Goal: Task Accomplishment & Management: Complete application form

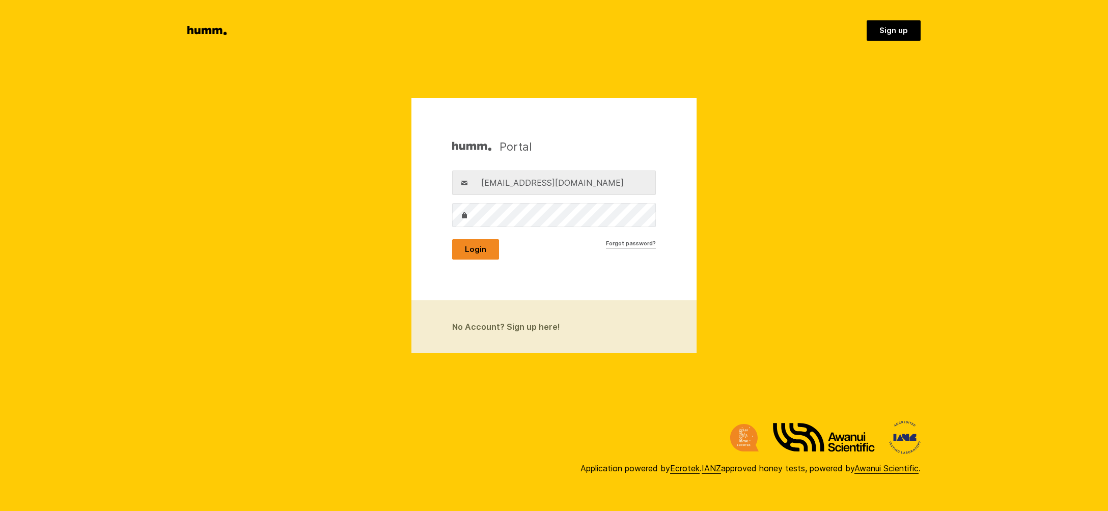
click at [482, 249] on button "Login" at bounding box center [475, 249] width 47 height 20
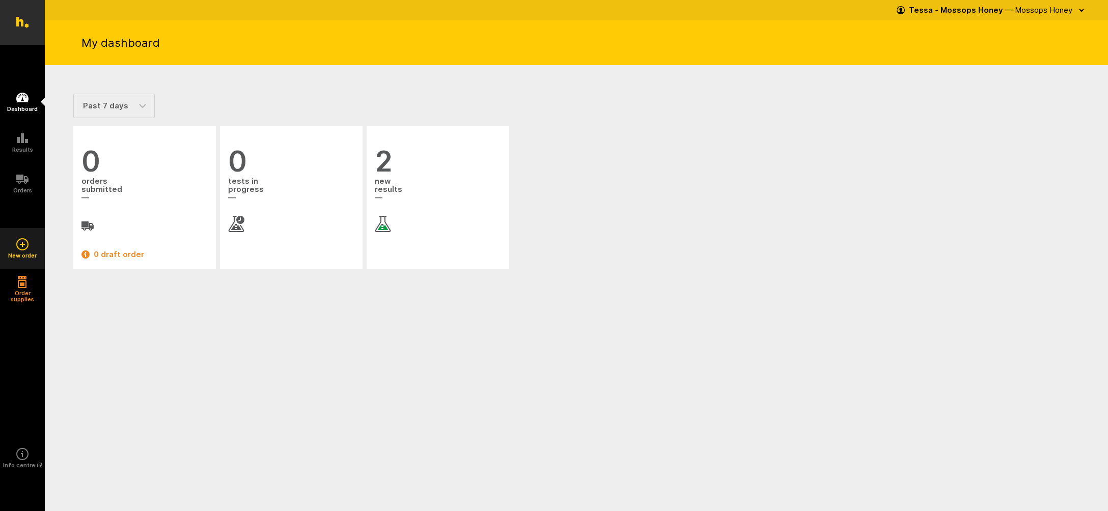
click at [20, 242] on icon at bounding box center [22, 244] width 12 height 12
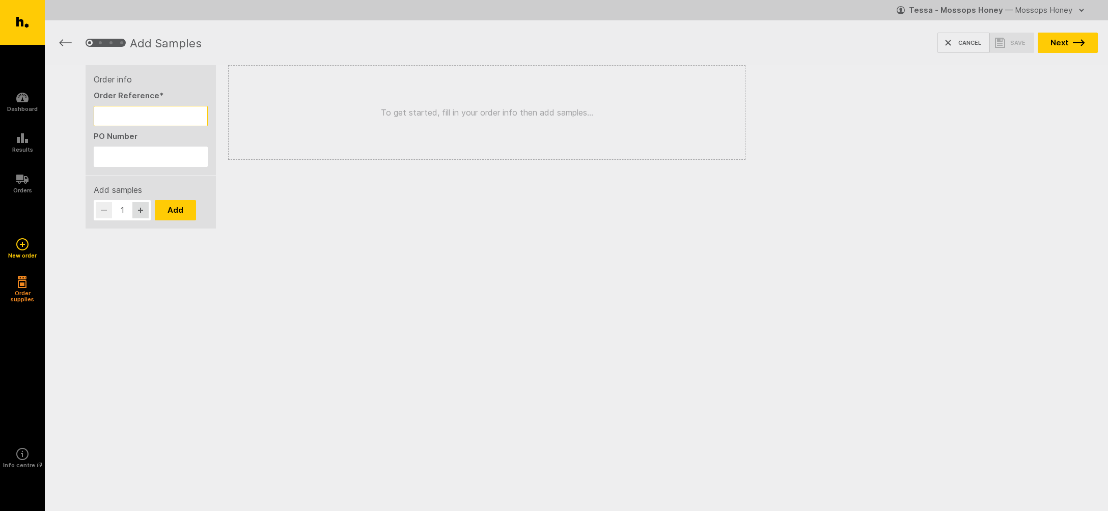
click at [107, 123] on input "Order Reference *" at bounding box center [151, 116] width 114 height 20
type input "250902,250903& 250904"
click at [108, 157] on input "PO Number" at bounding box center [151, 157] width 114 height 20
type input "250902,250903 & 250904"
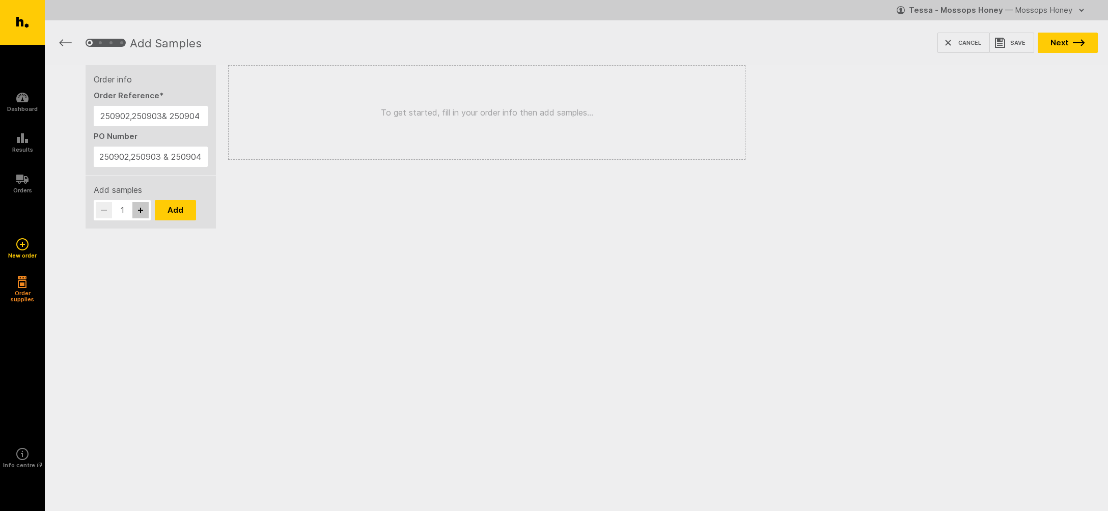
click at [139, 210] on icon "button" at bounding box center [140, 210] width 5 height 5
type input "3"
click at [174, 212] on button "Add" at bounding box center [175, 210] width 41 height 20
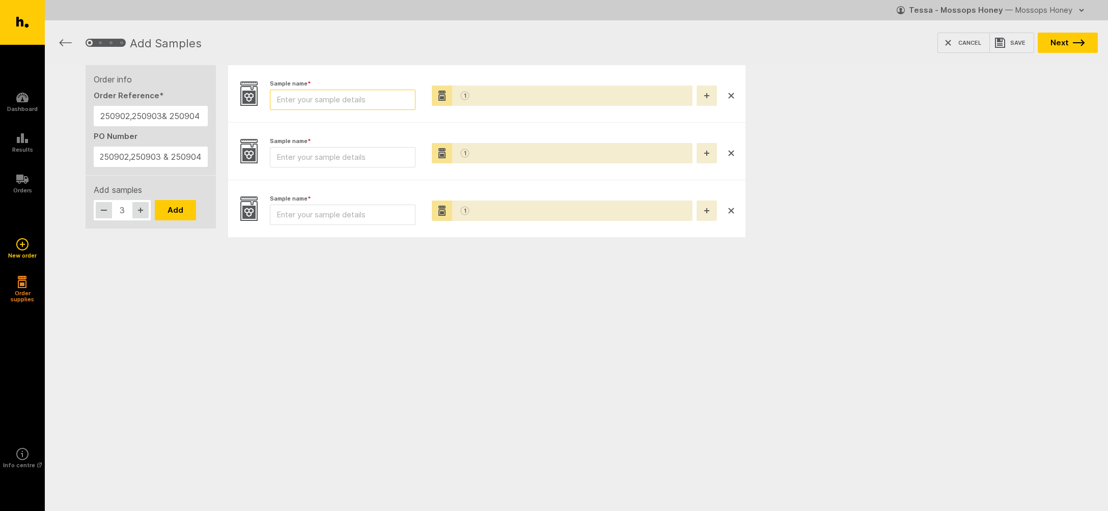
click at [308, 95] on input "Sample name *" at bounding box center [343, 100] width 146 height 20
type input "250902"
click at [297, 157] on input "Sample name *" at bounding box center [343, 157] width 146 height 20
type input "250903"
click at [305, 214] on input "Sample name *" at bounding box center [343, 215] width 146 height 20
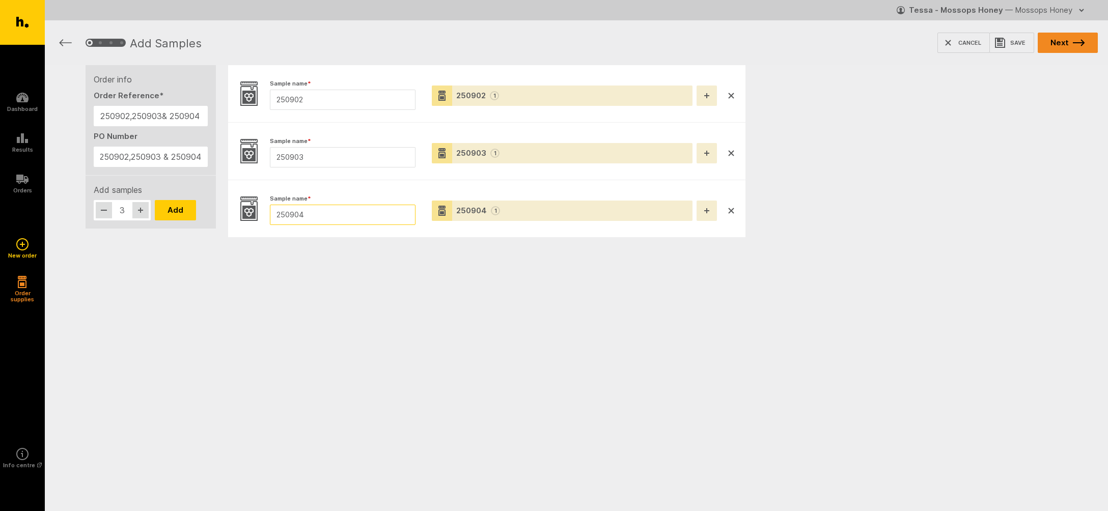
type input "250904"
click at [1072, 40] on button "Next" at bounding box center [1068, 43] width 60 height 20
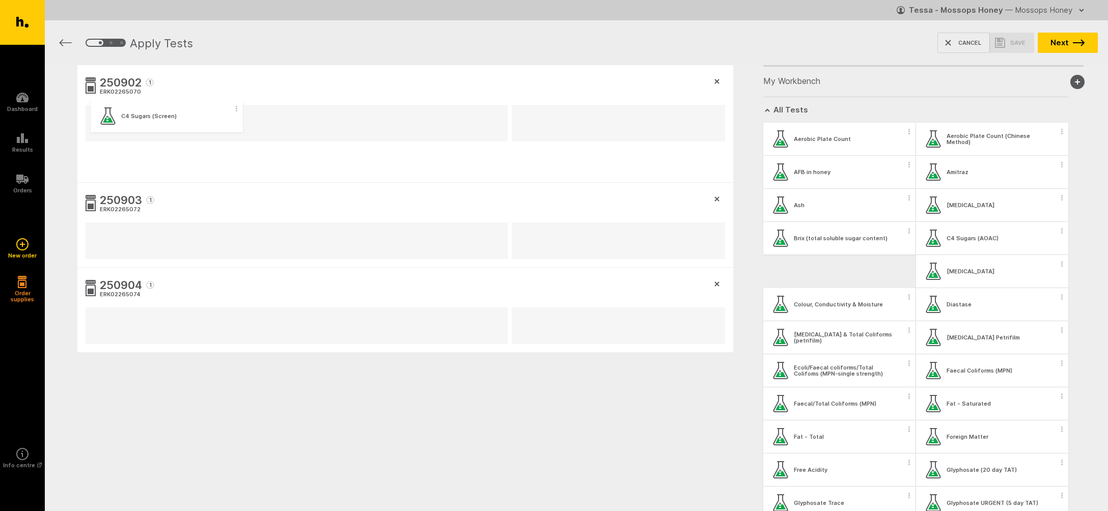
drag, startPoint x: 795, startPoint y: 273, endPoint x: 118, endPoint y: 120, distance: 694.6
click at [118, 120] on div "250902 1 ERK02265070 250903 1 ERK02265072 250904 1 ERK02265074 My Workbench Add…" at bounding box center [577, 258] width 1064 height 386
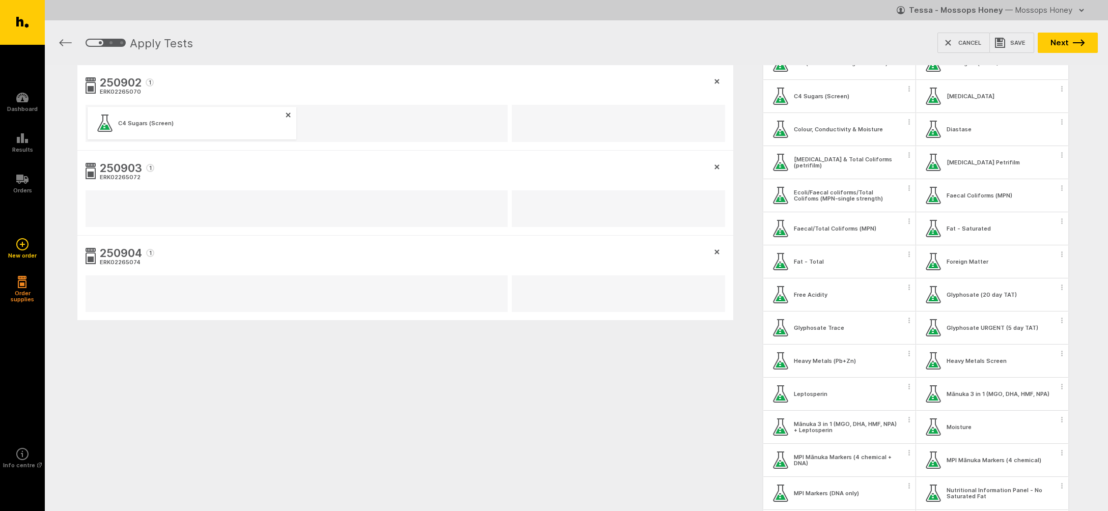
scroll to position [176, 0]
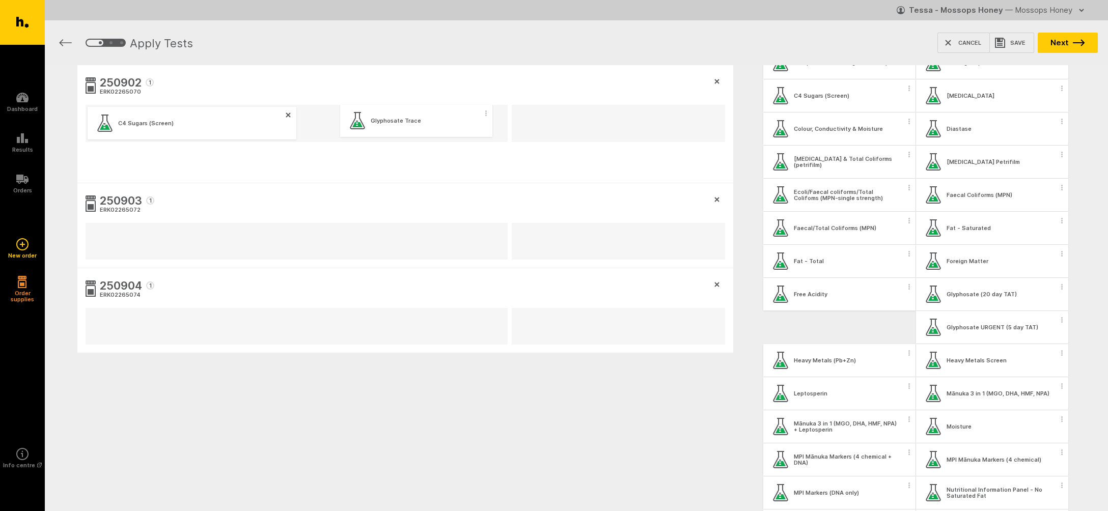
drag, startPoint x: 784, startPoint y: 325, endPoint x: 356, endPoint y: 119, distance: 475.3
click at [356, 119] on div "250902 1 ERK02265070 C4 Sugars (Screen) 250903 1 ERK02265072 250904 1 ERK022650…" at bounding box center [577, 258] width 1064 height 386
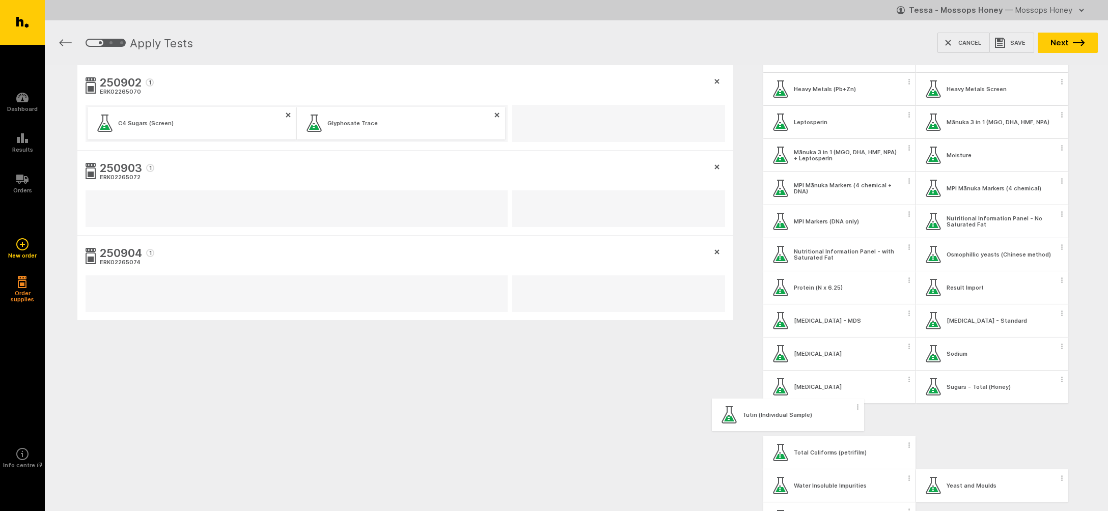
scroll to position [450, 0]
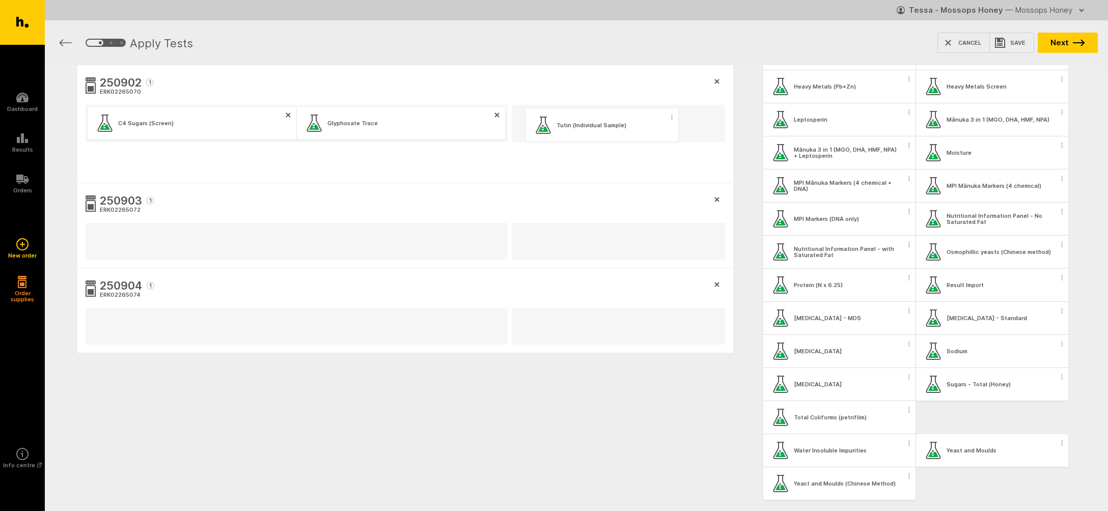
drag, startPoint x: 951, startPoint y: 425, endPoint x: 557, endPoint y: 126, distance: 494.3
click at [557, 126] on div "250902 1 ERK02265070 C4 Sugars (Screen) Glyphosate Trace 250903 1 ERK02265072 2…" at bounding box center [577, 258] width 1064 height 386
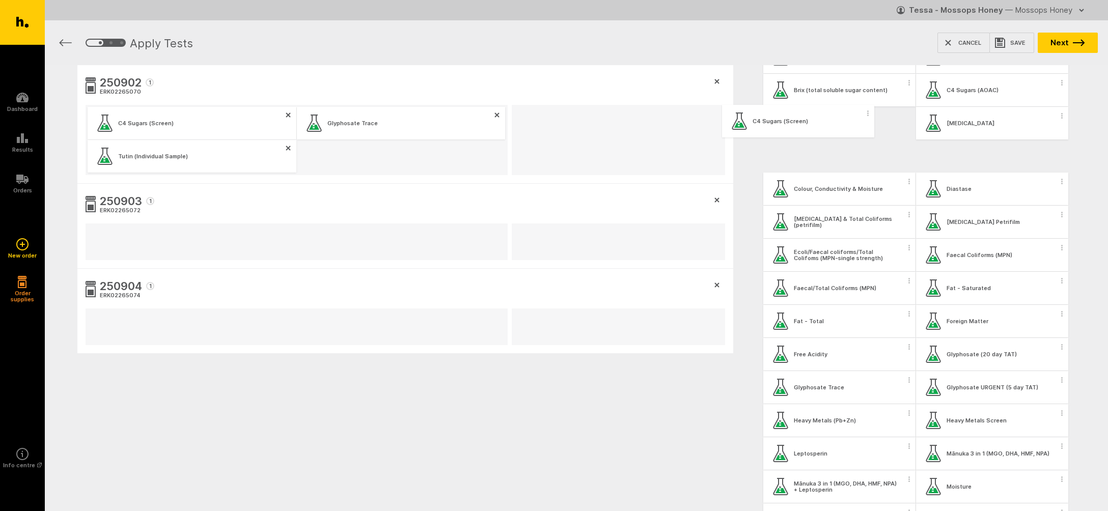
scroll to position [148, 0]
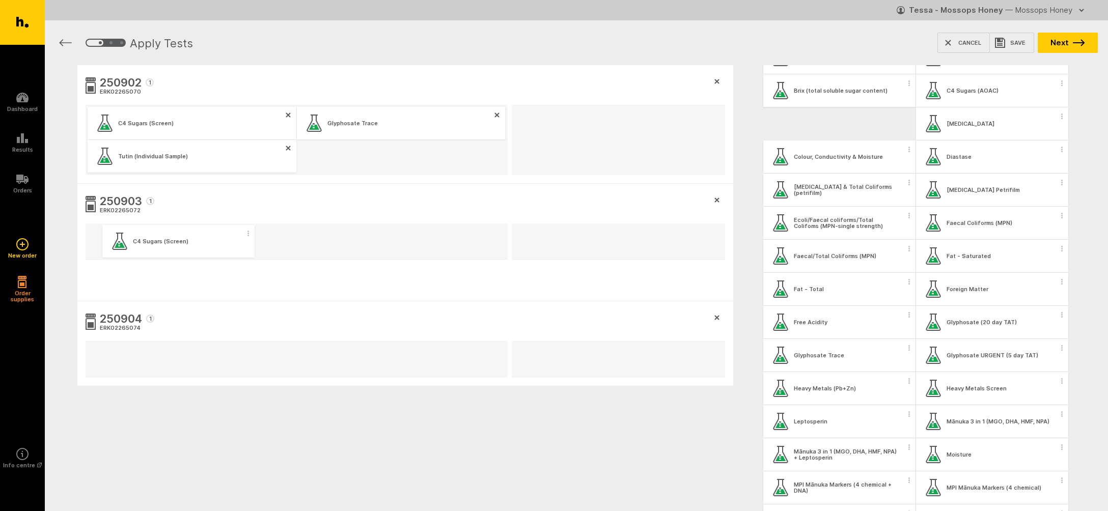
drag, startPoint x: 797, startPoint y: 122, endPoint x: 132, endPoint y: 243, distance: 676.2
click at [132, 243] on div "250902 1 ERK02265070 C4 Sugars (Screen) Glyphosate Trace Tutin (Individual Samp…" at bounding box center [577, 274] width 1064 height 419
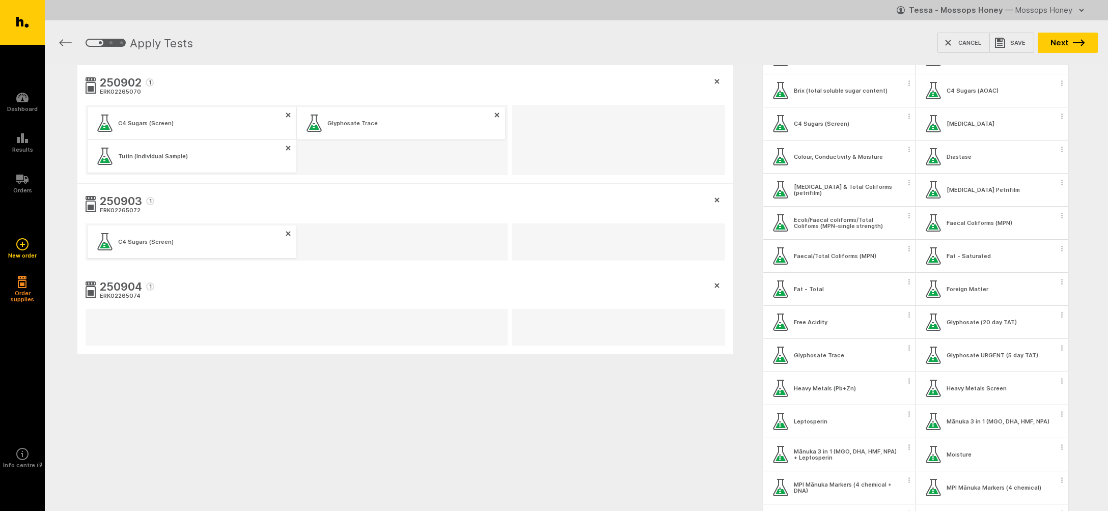
scroll to position [145, 0]
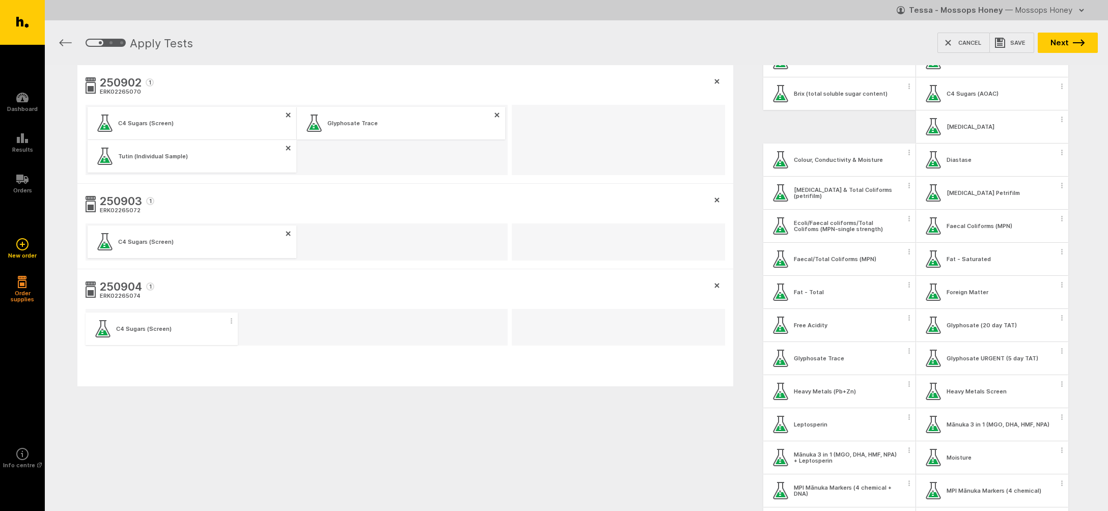
drag, startPoint x: 791, startPoint y: 125, endPoint x: 108, endPoint y: 332, distance: 713.1
click at [108, 332] on div "250902 1 ERK02265070 C4 Sugars (Screen) Glyphosate Trace Tutin (Individual Samp…" at bounding box center [577, 275] width 1064 height 420
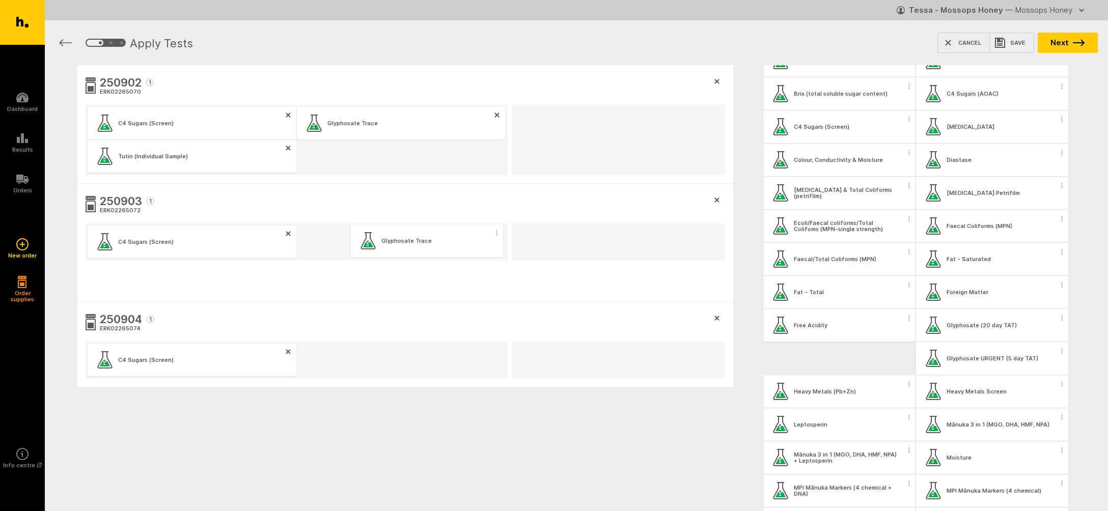
drag, startPoint x: 796, startPoint y: 359, endPoint x: 379, endPoint y: 242, distance: 432.7
click at [379, 242] on div "250902 1 ERK02265070 C4 Sugars (Screen) Glyphosate Trace Tutin (Individual Samp…" at bounding box center [577, 275] width 1064 height 420
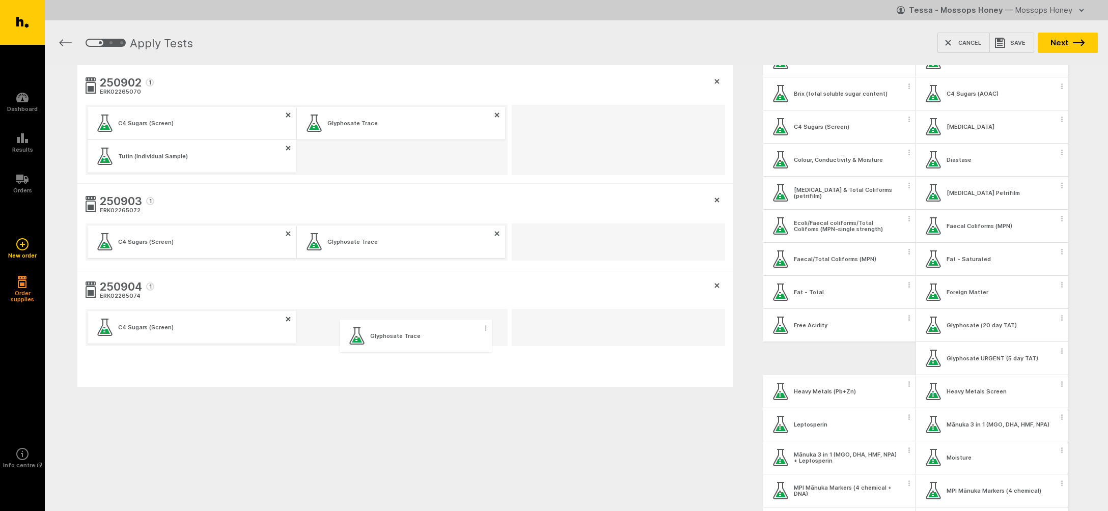
drag, startPoint x: 786, startPoint y: 360, endPoint x: 359, endPoint y: 338, distance: 427.9
click at [359, 338] on div "250902 1 ERK02265070 C4 Sugars (Screen) Glyphosate Trace Tutin (Individual Samp…" at bounding box center [577, 275] width 1064 height 420
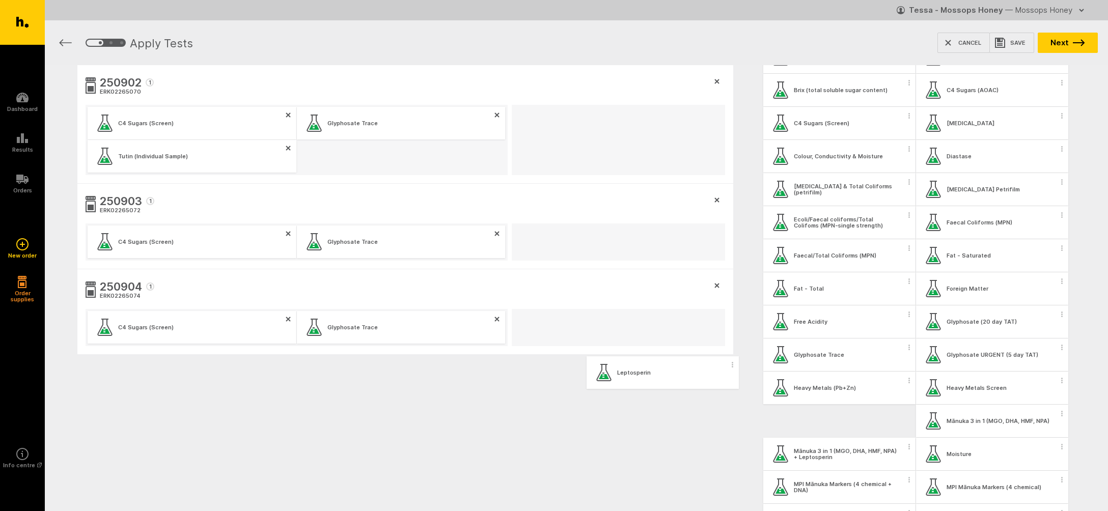
scroll to position [149, 0]
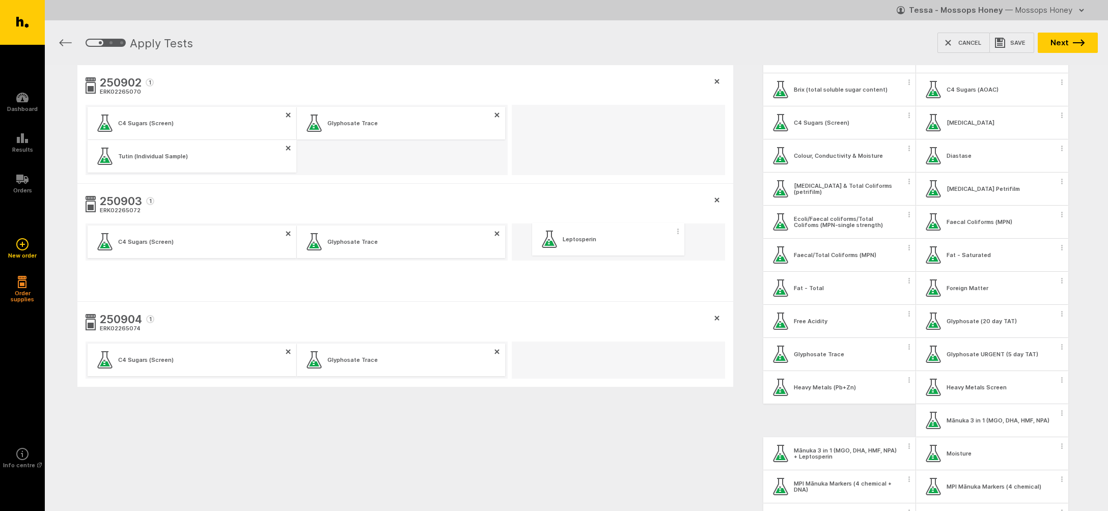
drag, startPoint x: 784, startPoint y: 424, endPoint x: 550, endPoint y: 239, distance: 298.5
click at [550, 239] on div "250902 1 ERK02265070 C4 Sugars (Screen) Glyphosate Trace Tutin (Individual Samp…" at bounding box center [577, 275] width 1064 height 420
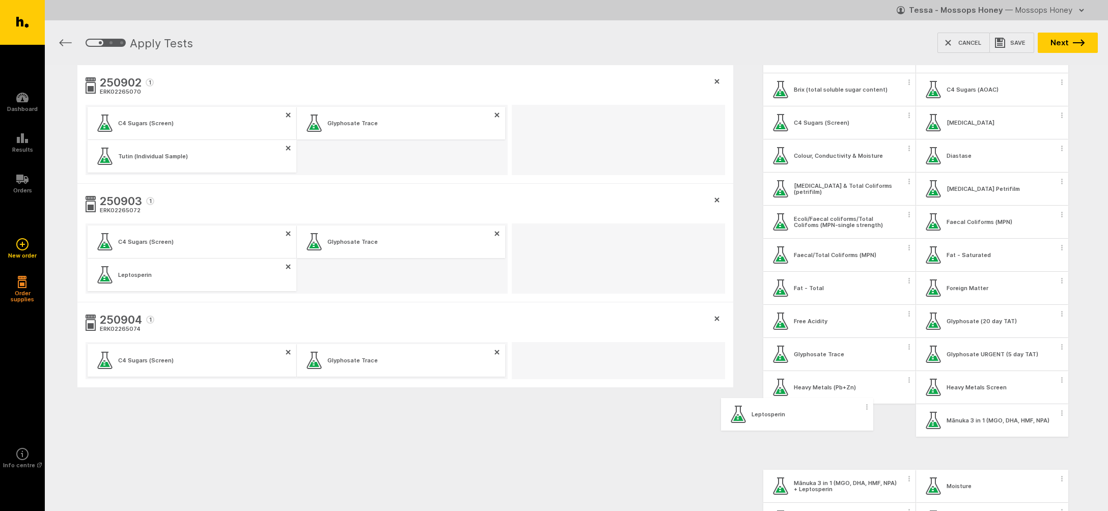
scroll to position [151, 0]
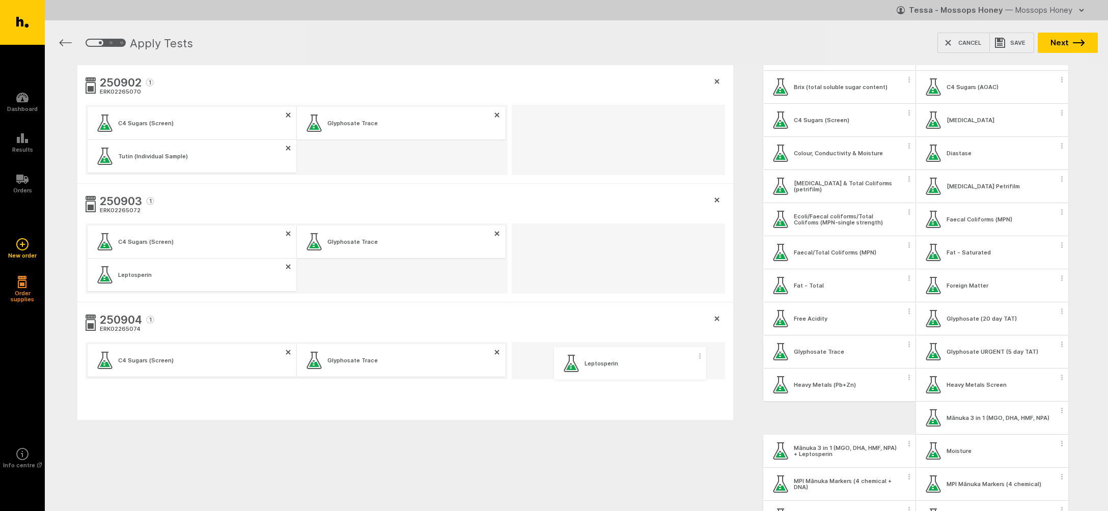
drag, startPoint x: 785, startPoint y: 424, endPoint x: 573, endPoint y: 366, distance: 220.7
click at [573, 366] on div "250902 1 ERK02265070 C4 Sugars (Screen) Glyphosate Trace Tutin (Individual Samp…" at bounding box center [577, 291] width 1064 height 453
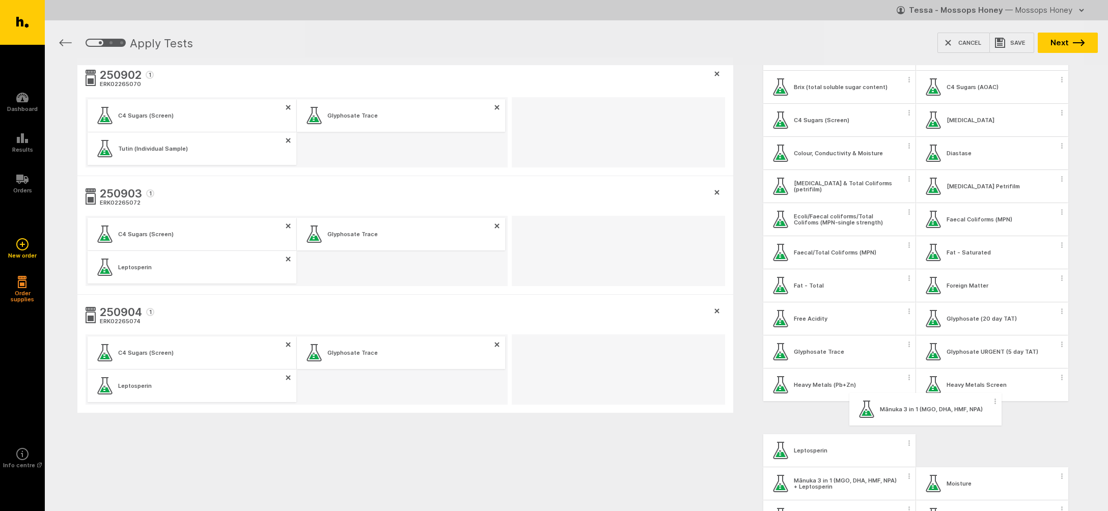
scroll to position [154, 0]
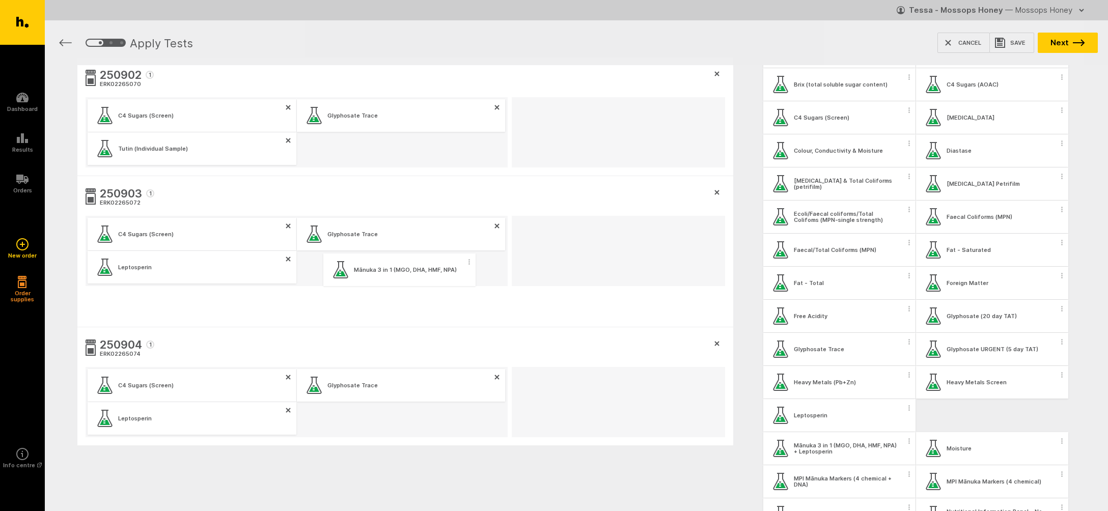
drag, startPoint x: 942, startPoint y: 420, endPoint x: 344, endPoint y: 271, distance: 616.2
click at [344, 271] on div "250902 1 ERK02265070 C4 Sugars (Screen) Glyphosate Trace Tutin (Individual Samp…" at bounding box center [577, 301] width 1064 height 486
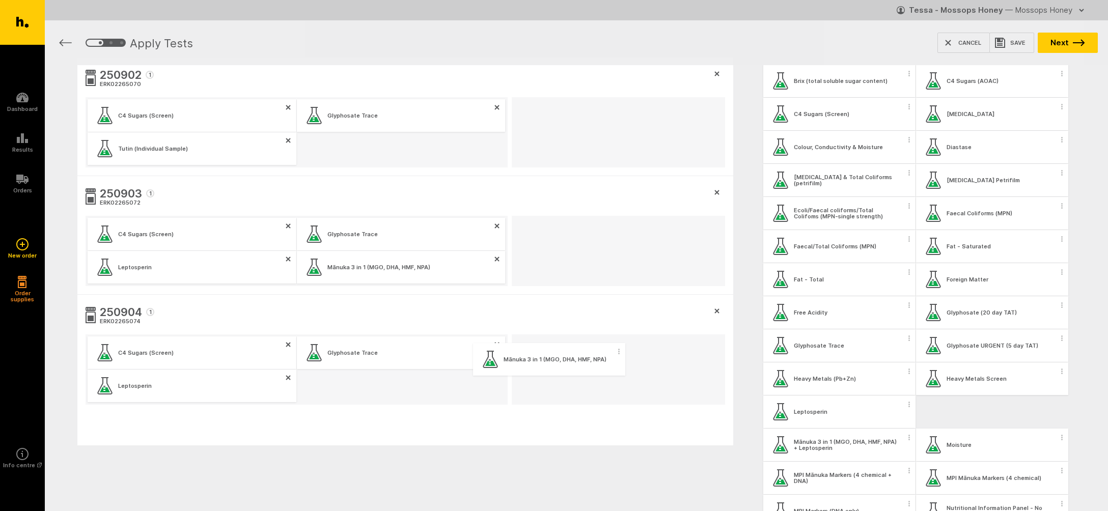
scroll to position [158, 0]
drag, startPoint x: 959, startPoint y: 415, endPoint x: 337, endPoint y: 392, distance: 622.4
click at [337, 392] on div "250902 1 ERK02265070 C4 Sugars (Screen) Glyphosate Trace Tutin (Individual Samp…" at bounding box center [577, 301] width 1064 height 486
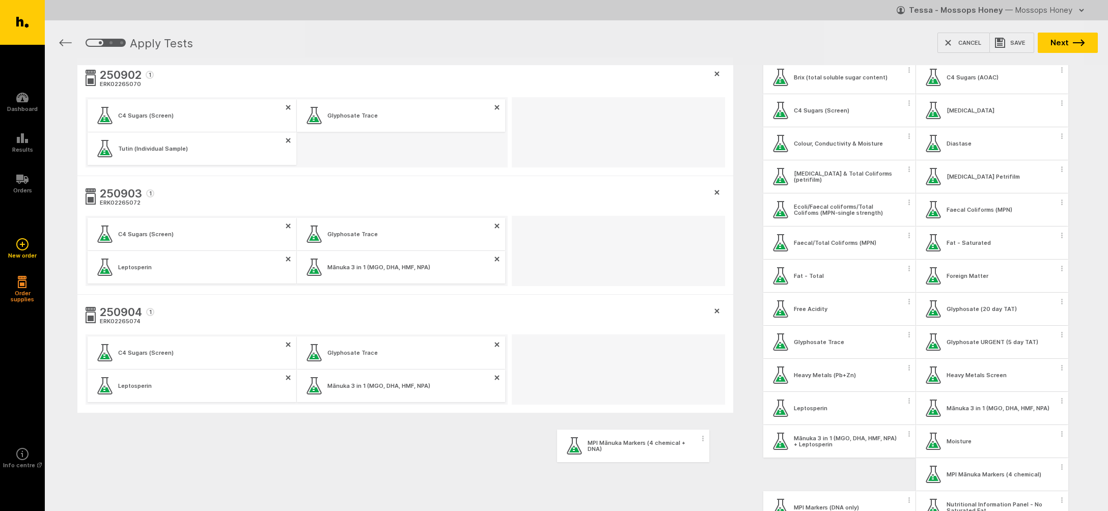
scroll to position [161, 0]
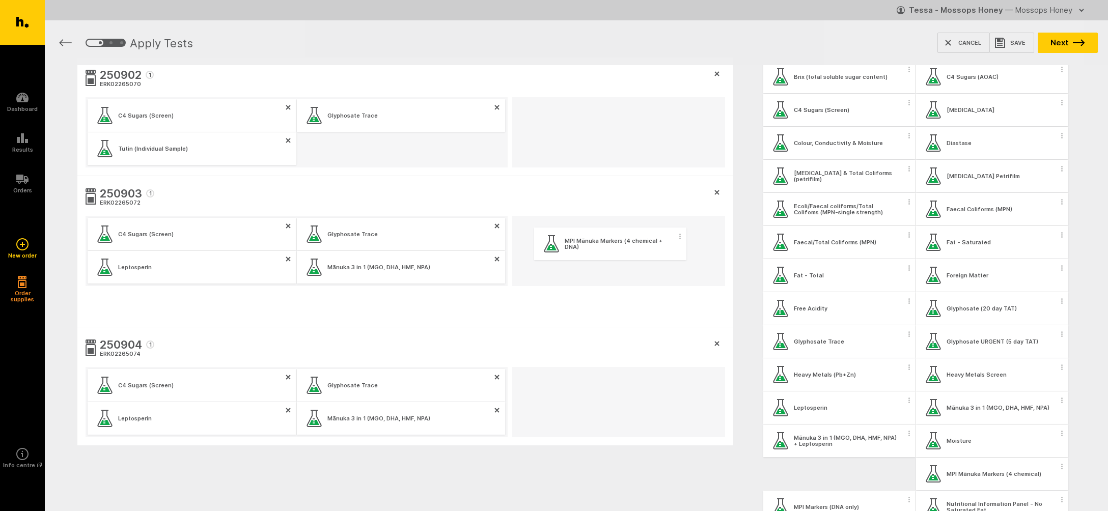
drag, startPoint x: 802, startPoint y: 479, endPoint x: 567, endPoint y: 246, distance: 330.7
click at [567, 246] on div "250902 1 ERK02265070 C4 Sugars (Screen) Glyphosate Trace Tutin (Individual Samp…" at bounding box center [577, 301] width 1064 height 486
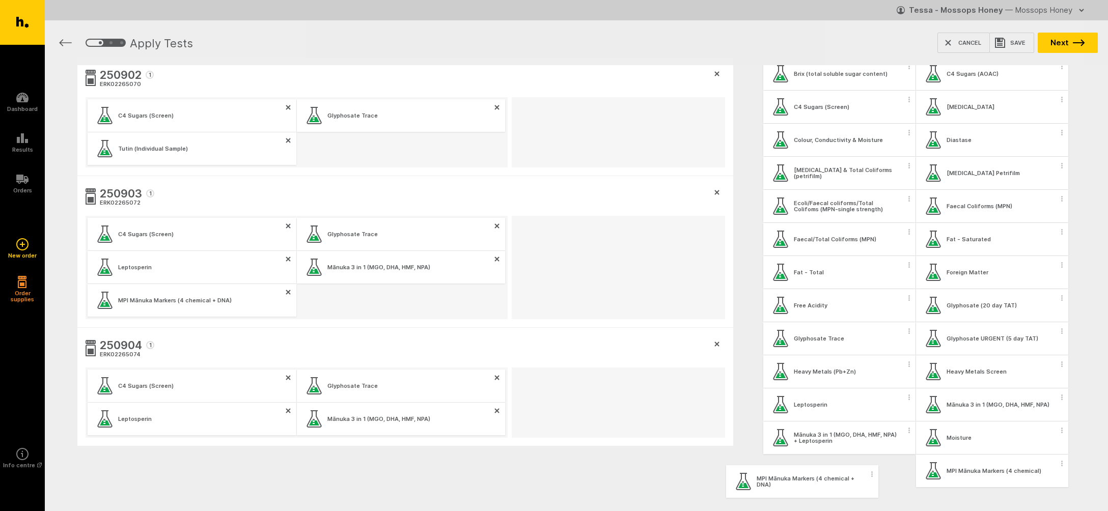
scroll to position [166, 0]
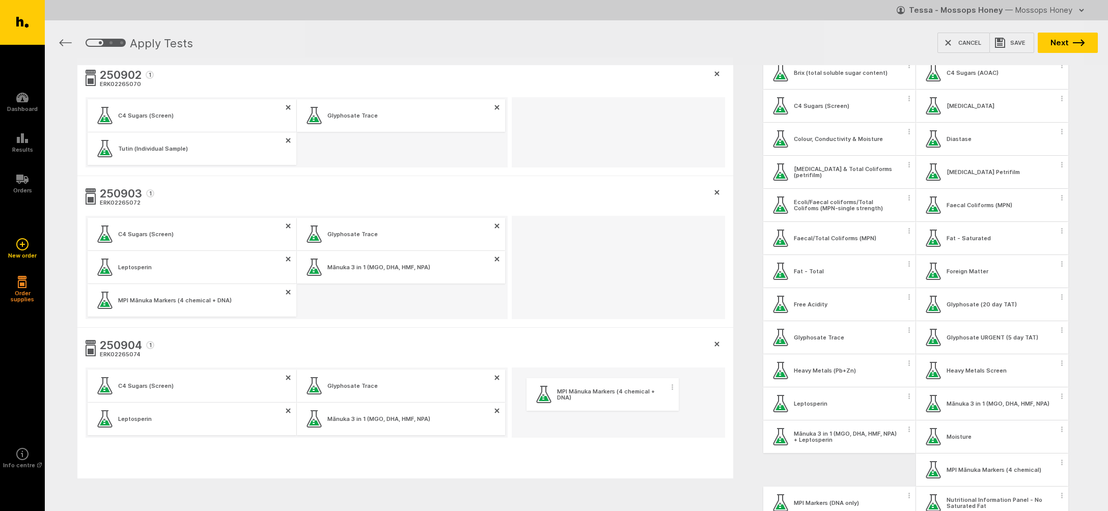
drag, startPoint x: 798, startPoint y: 473, endPoint x: 559, endPoint y: 394, distance: 251.6
click at [559, 394] on div "250902 1 ERK02265070 C4 Sugars (Screen) Glyphosate Trace Tutin (Individual Samp…" at bounding box center [577, 318] width 1064 height 520
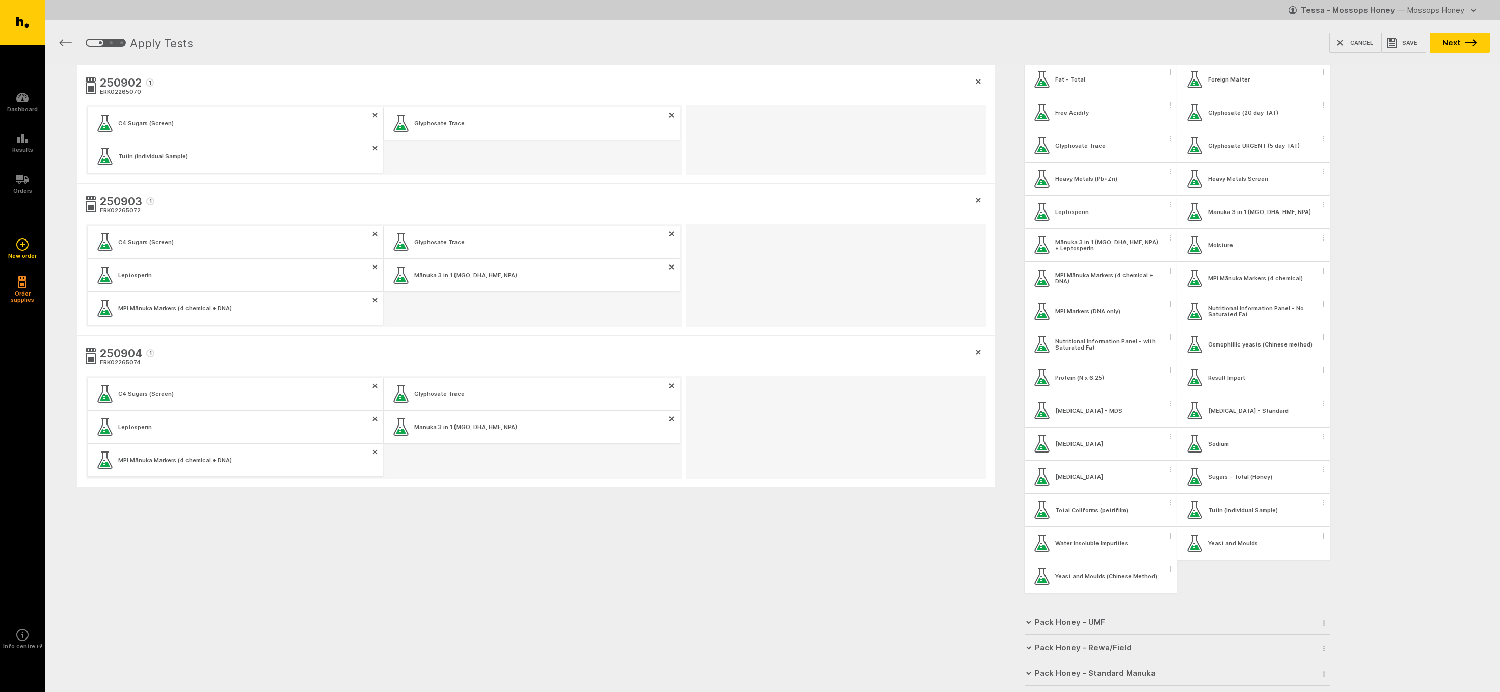
scroll to position [357, 0]
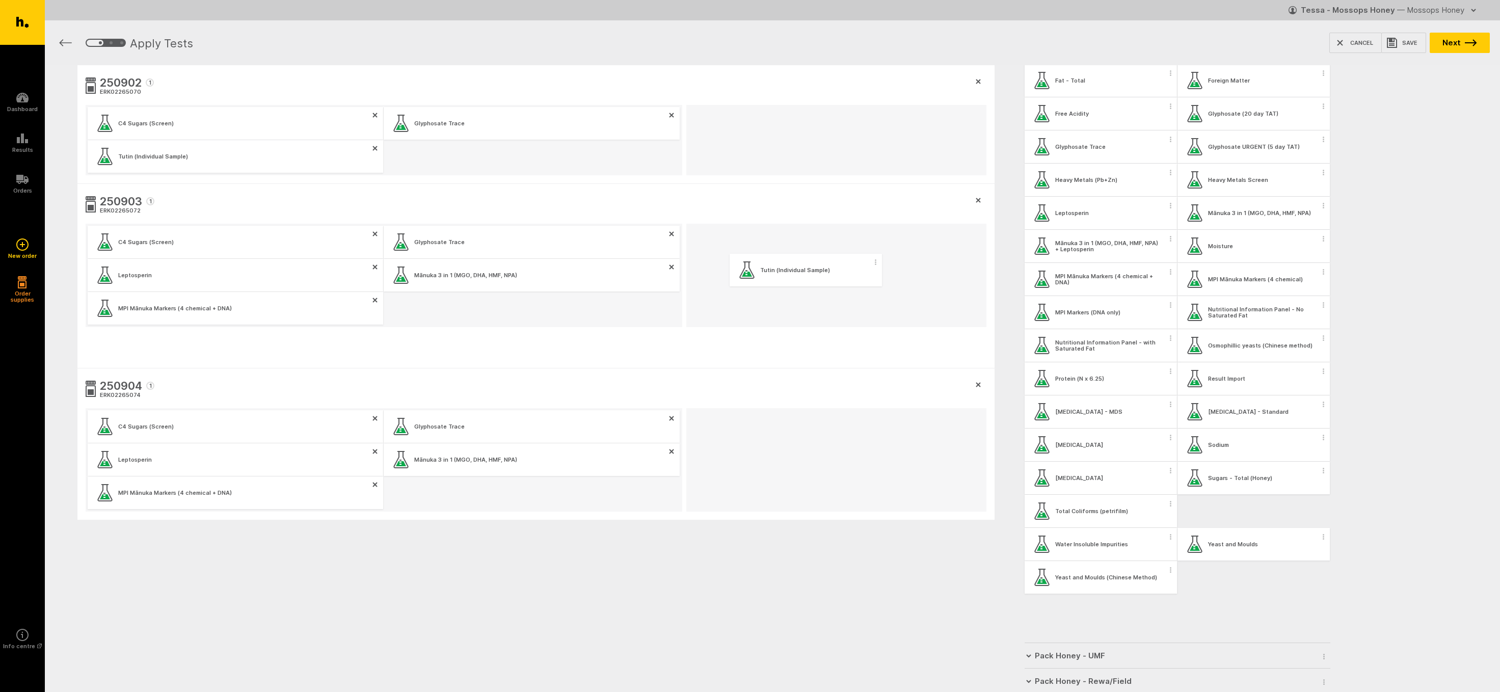
drag, startPoint x: 1212, startPoint y: 512, endPoint x: 761, endPoint y: 271, distance: 511.6
click at [761, 271] on div "250902 1 ERK02265070 C4 Sugars (Screen) Glyphosate Trace Tutin (Individual Samp…" at bounding box center [772, 341] width 1455 height 553
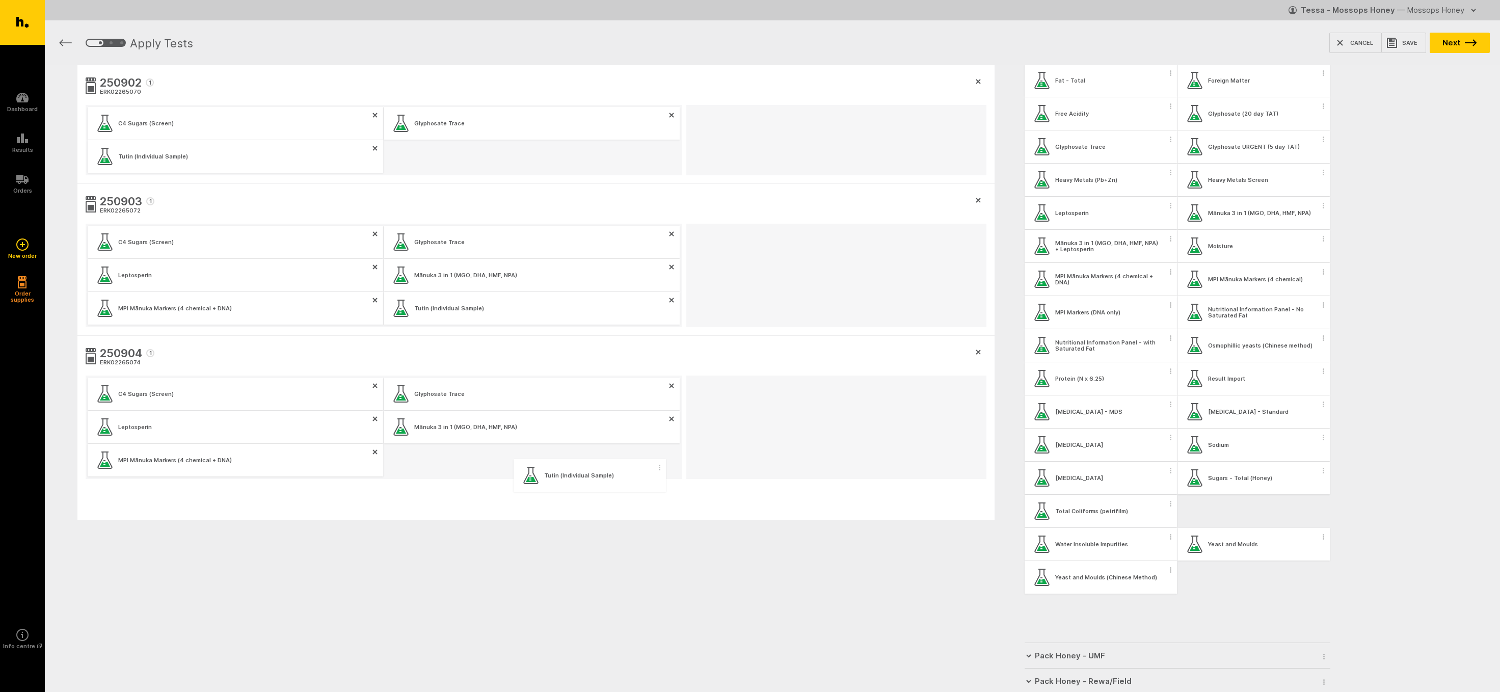
drag, startPoint x: 1206, startPoint y: 511, endPoint x: 539, endPoint y: 476, distance: 667.7
click at [539, 476] on div "250902 1 ERK02265070 C4 Sugars (Screen) Glyphosate Trace Tutin (Individual Samp…" at bounding box center [772, 341] width 1455 height 553
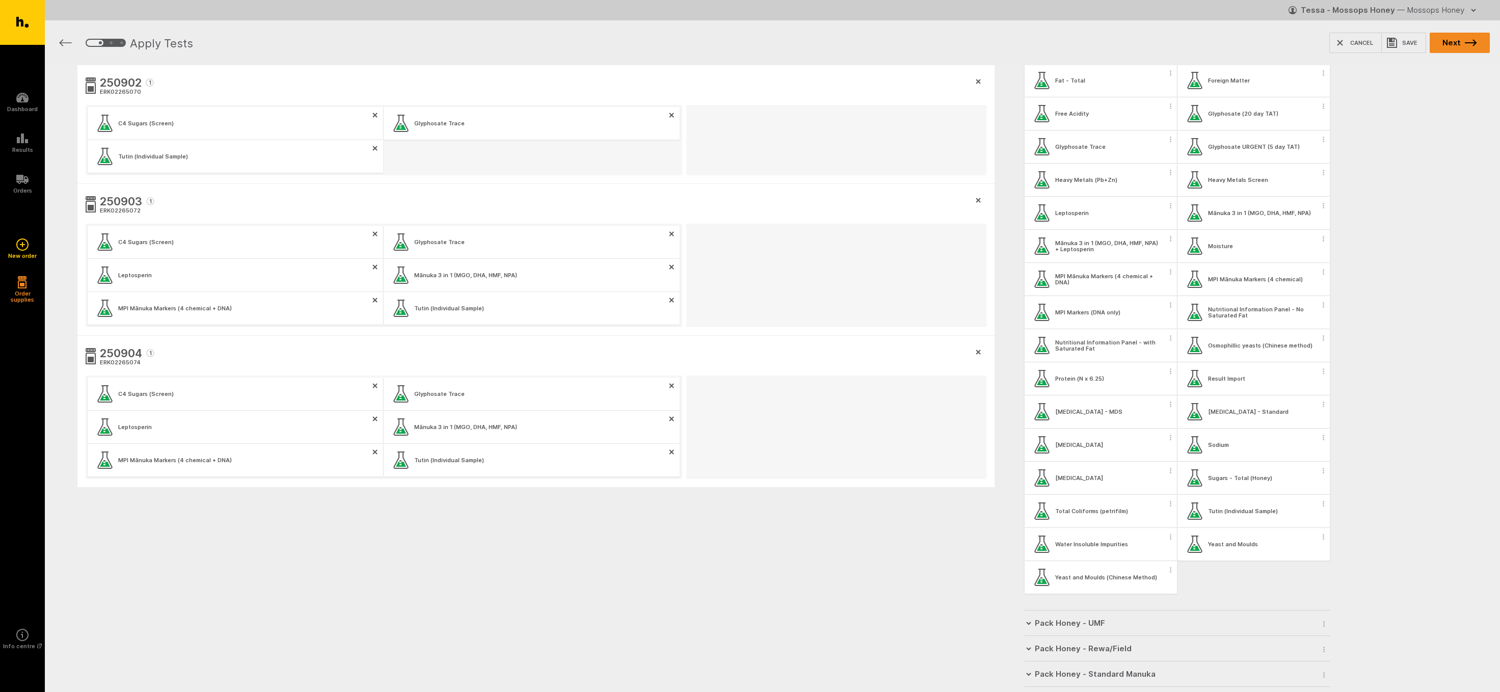
click at [1108, 39] on button "Next" at bounding box center [1459, 43] width 60 height 20
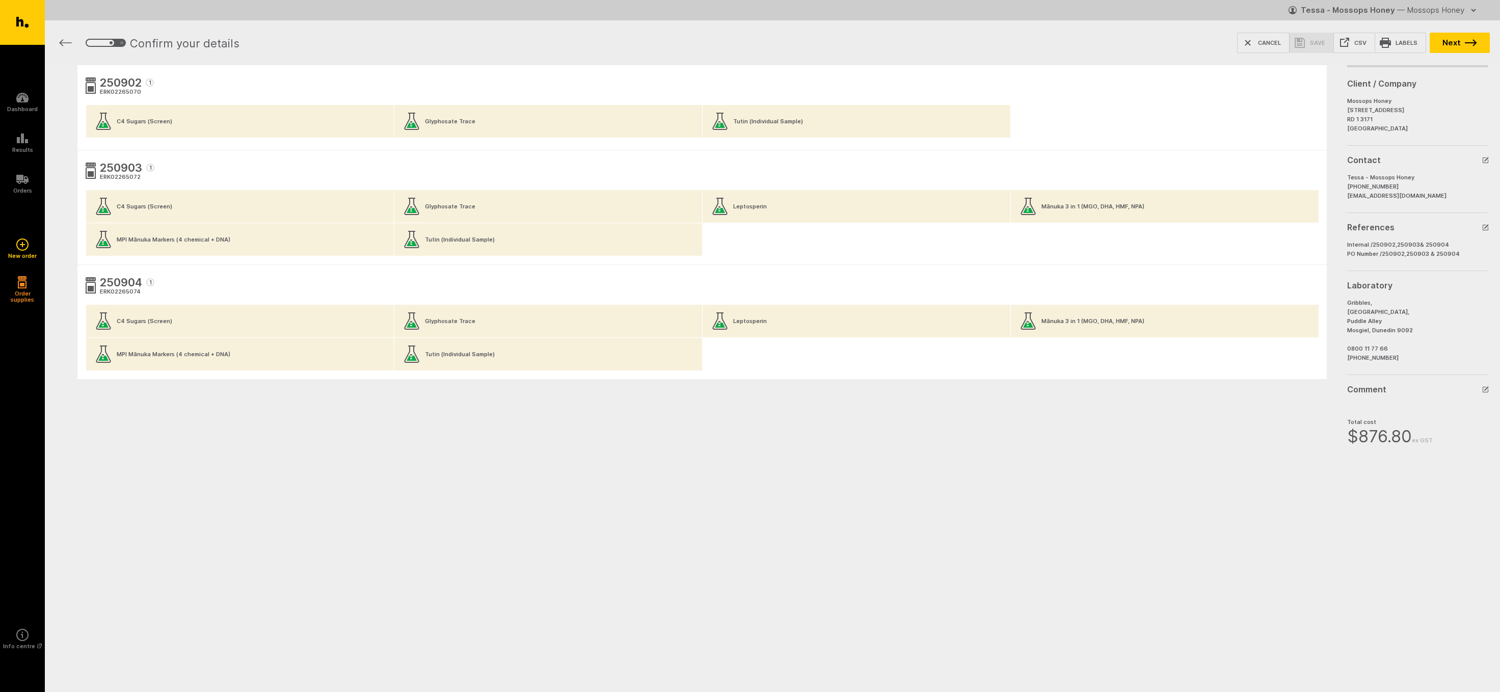
click at [1451, 39] on button "Next" at bounding box center [1459, 43] width 60 height 20
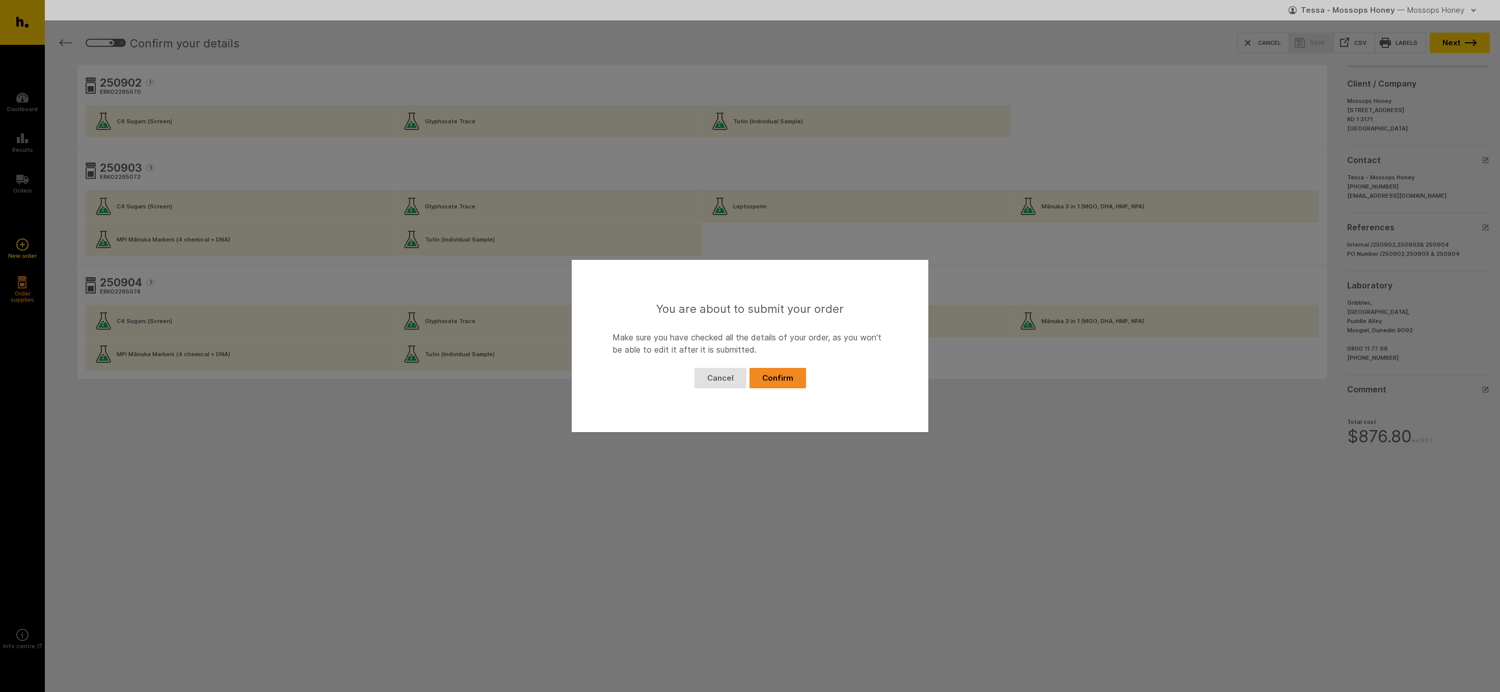
click at [770, 376] on button "Confirm" at bounding box center [777, 378] width 57 height 20
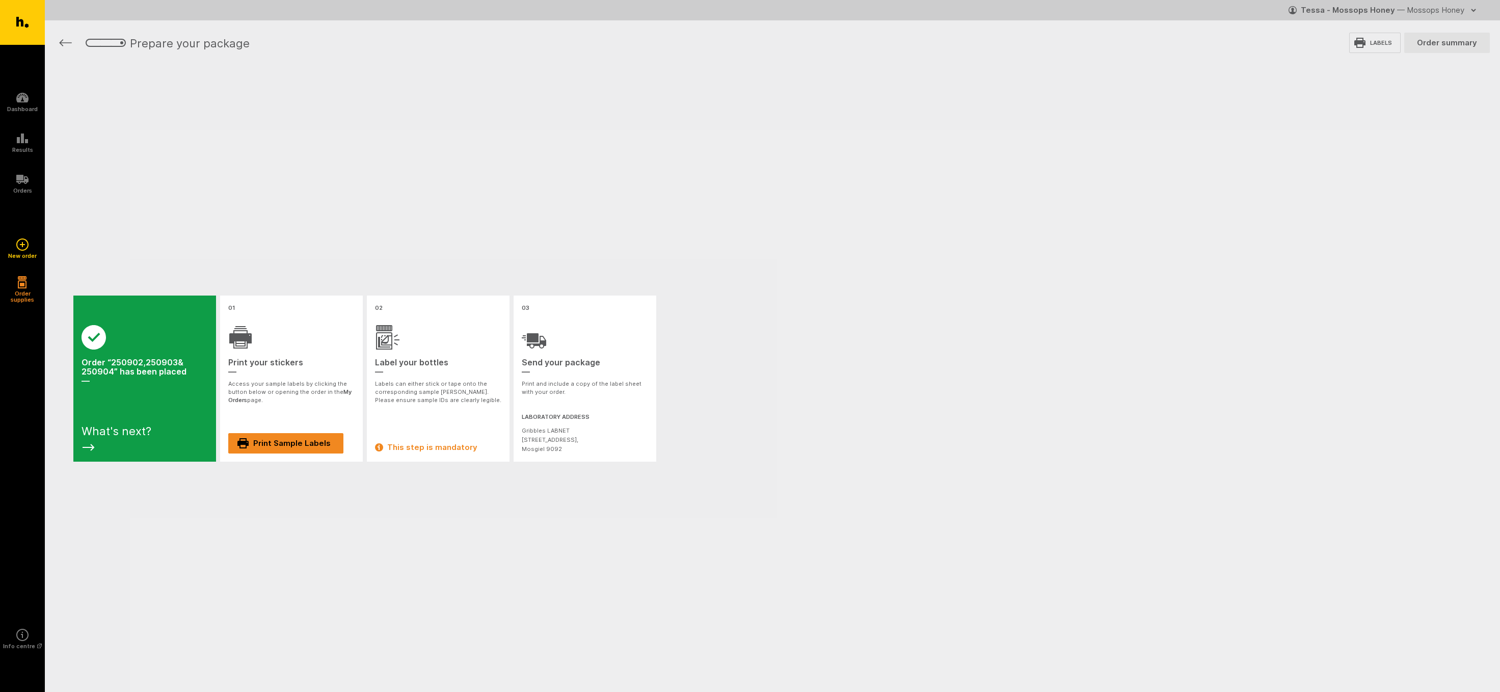
click at [273, 441] on link "Print Sample Labels" at bounding box center [285, 443] width 115 height 20
